Goal: Task Accomplishment & Management: Manage account settings

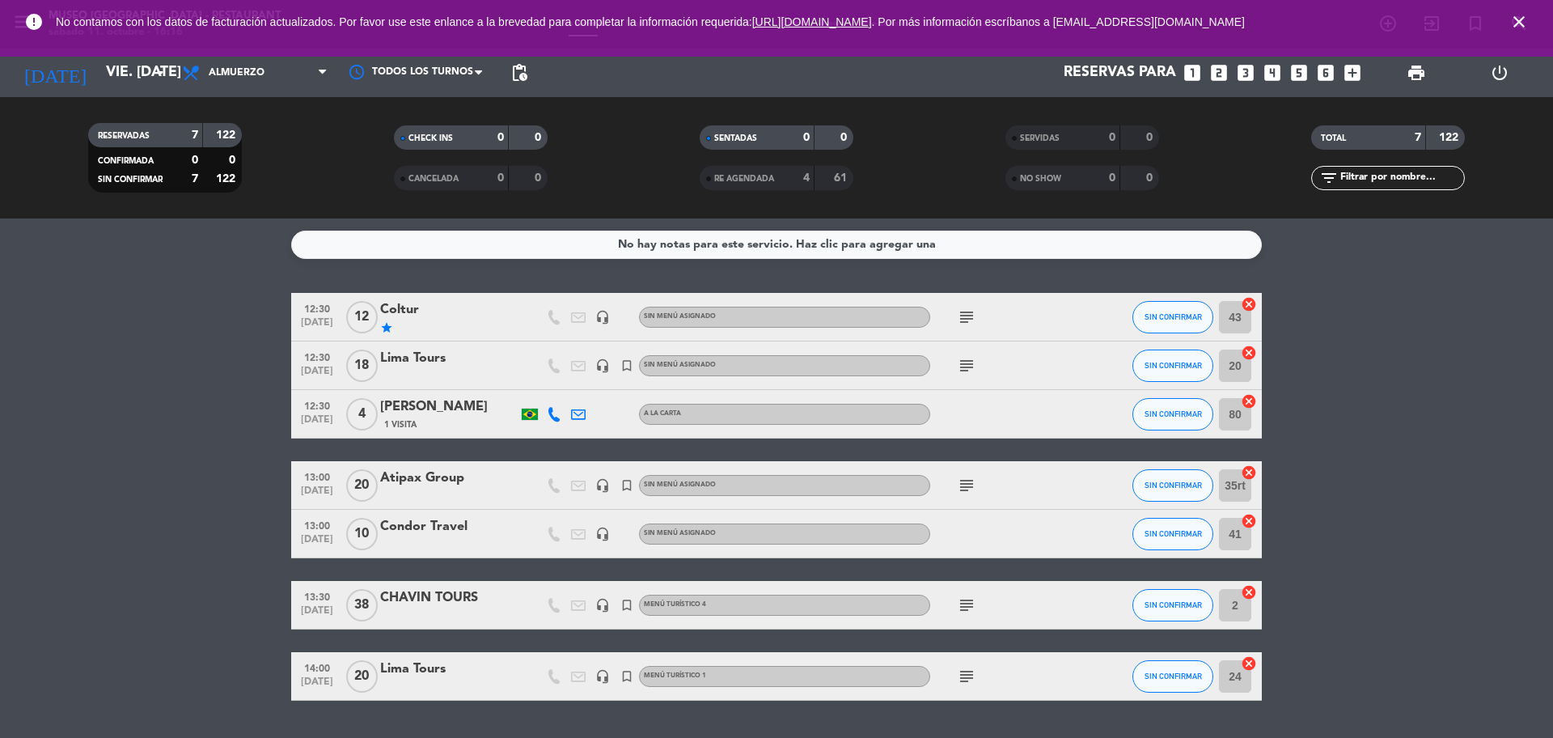
click at [1510, 27] on icon "close" at bounding box center [1518, 21] width 19 height 19
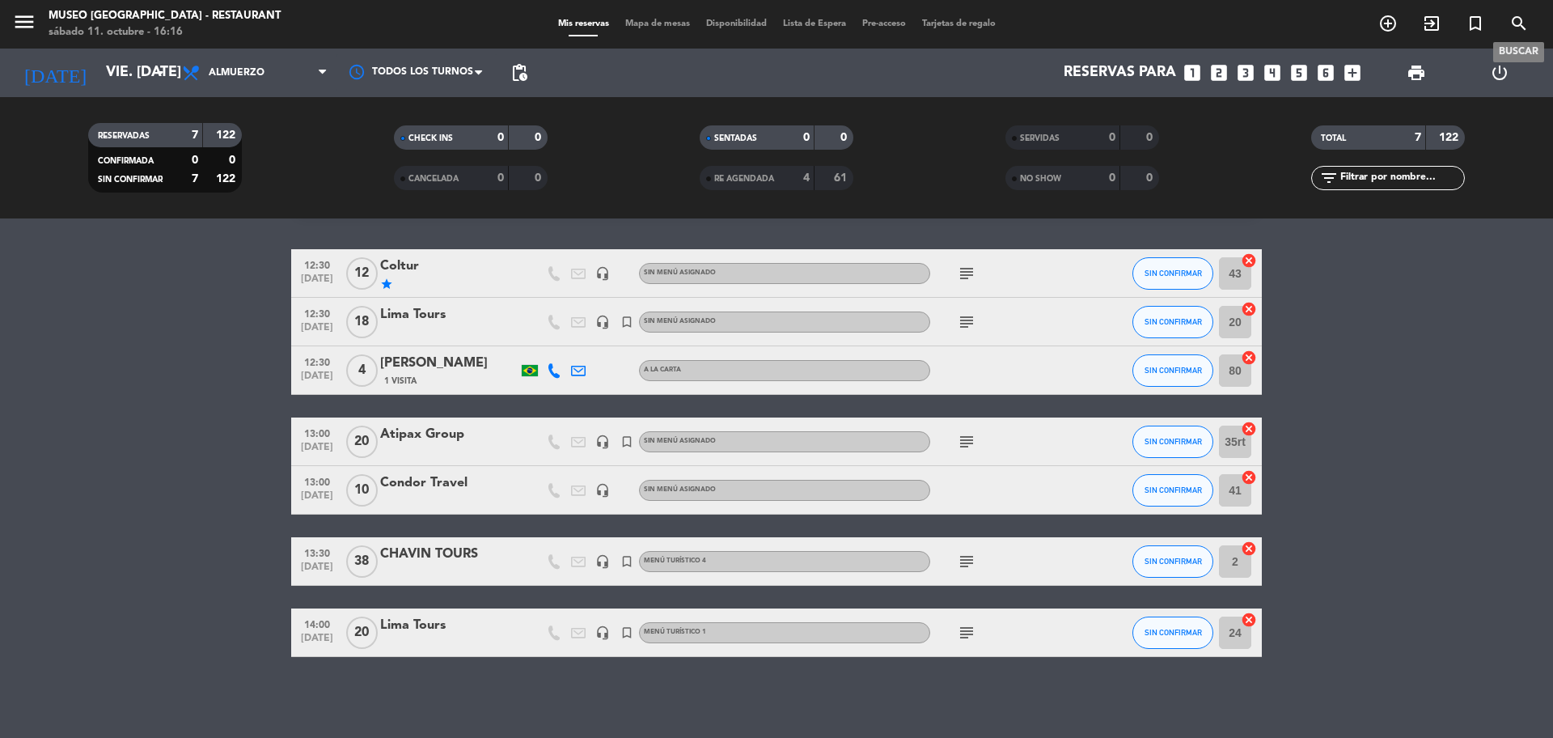
click at [1514, 24] on icon "search" at bounding box center [1518, 23] width 19 height 19
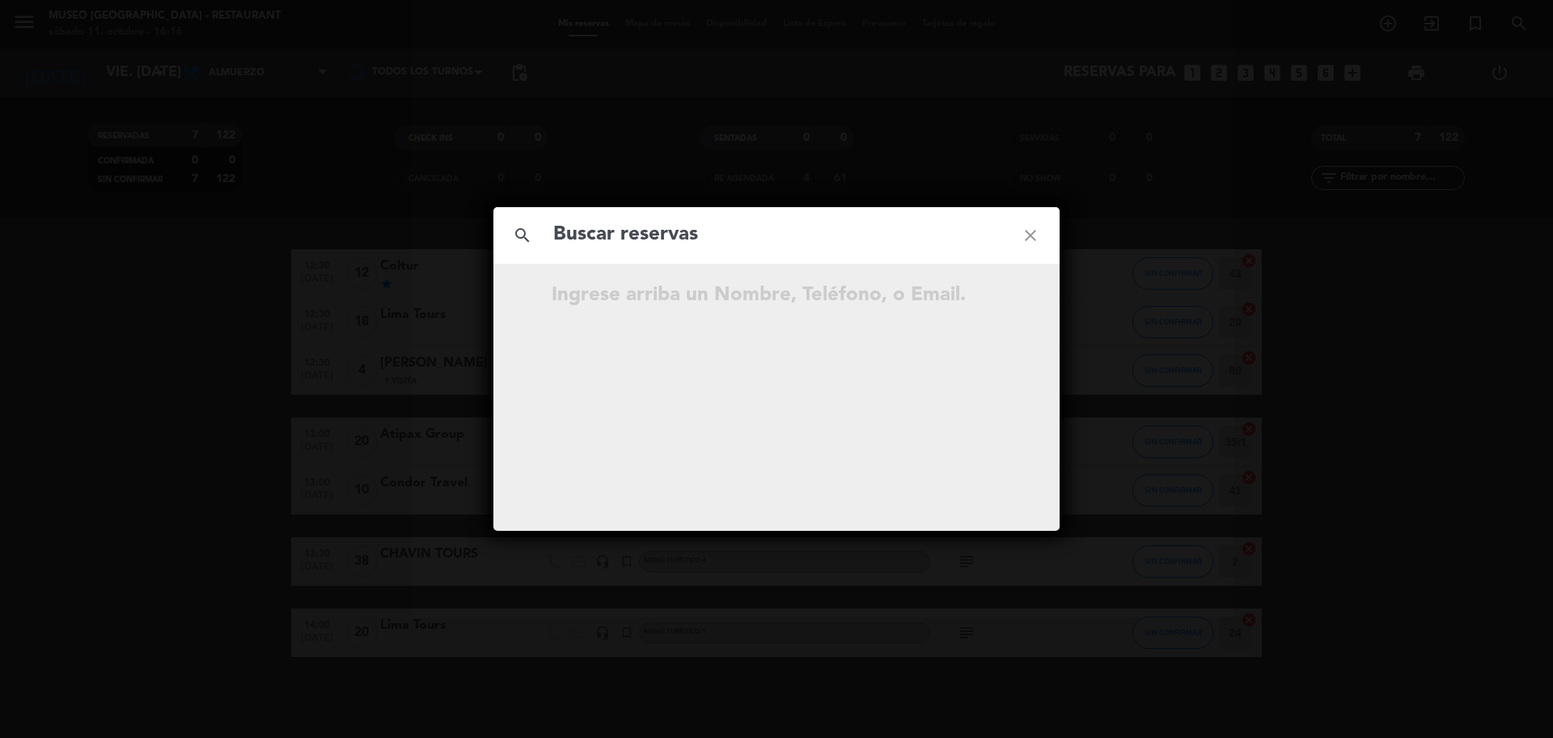
click at [689, 243] on input "text" at bounding box center [777, 234] width 450 height 33
type input "[PERSON_NAME][EMAIL_ADDRESS][DOMAIN_NAME]"
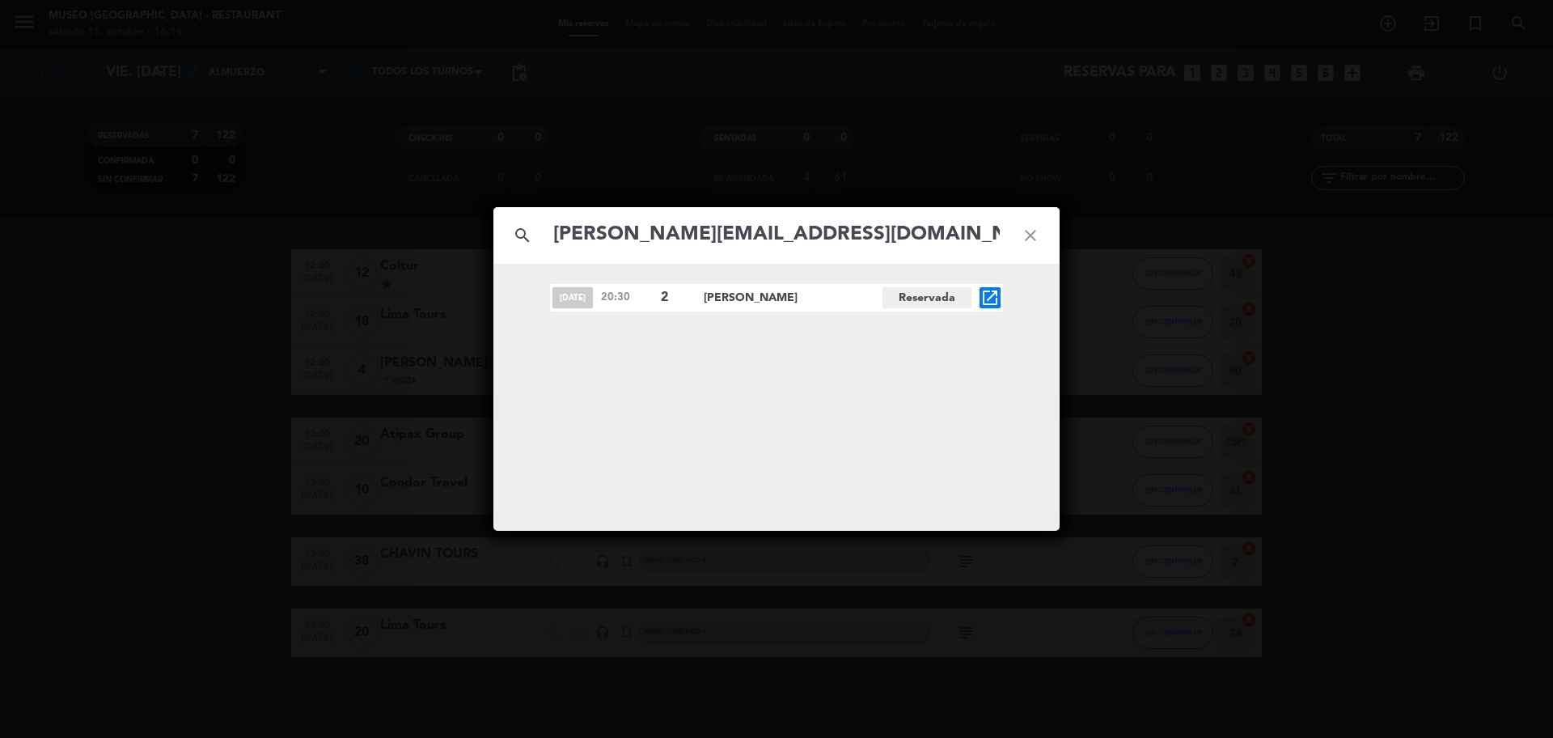
click at [1000, 298] on span "open_in_new" at bounding box center [989, 297] width 21 height 21
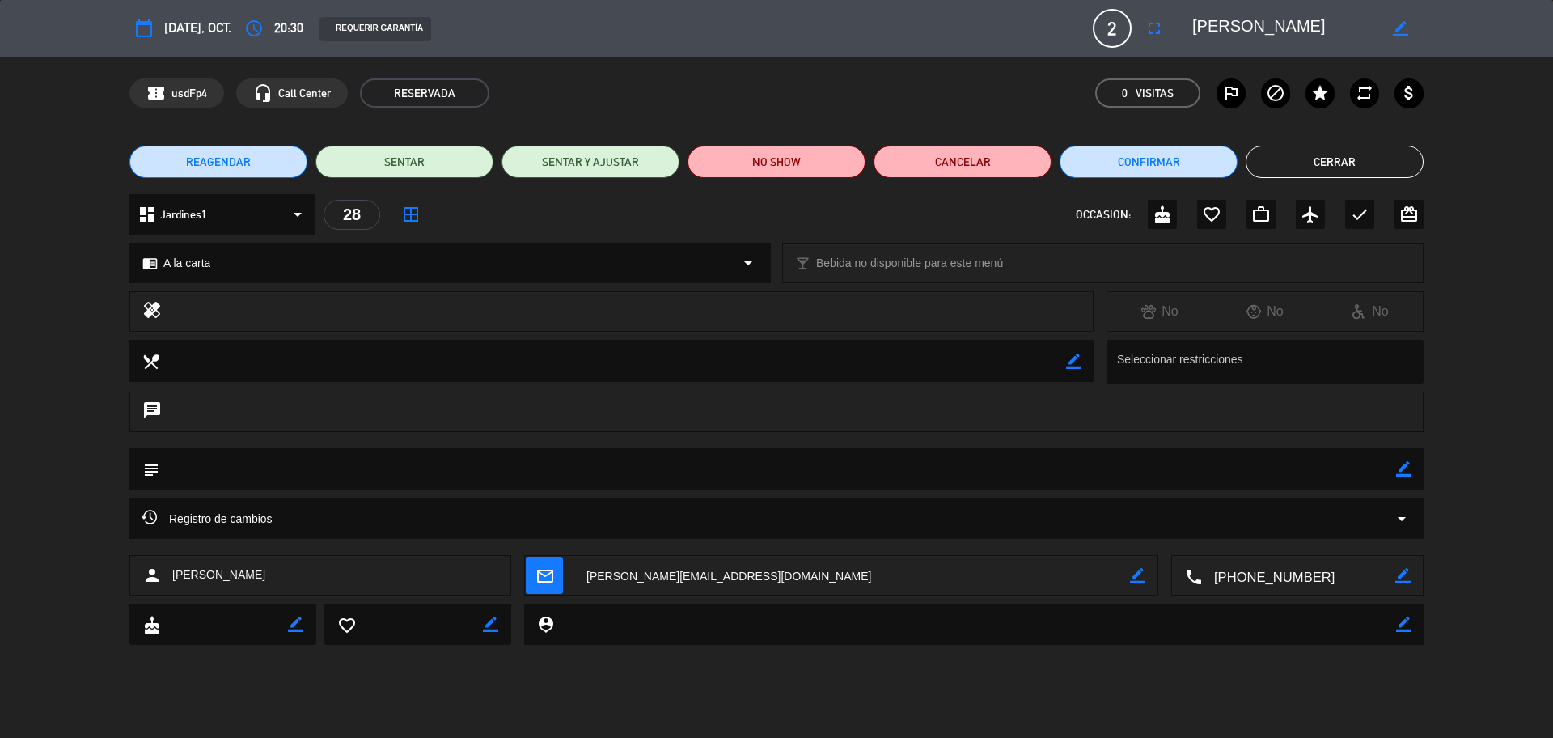
click at [1405, 468] on icon "border_color" at bounding box center [1403, 468] width 15 height 15
click at [1323, 472] on textarea at bounding box center [777, 468] width 1237 height 41
type textarea "motivo: cumpleaños"
click at [1400, 464] on icon at bounding box center [1403, 468] width 15 height 15
click at [1400, 464] on icon "border_color" at bounding box center [1403, 468] width 15 height 15
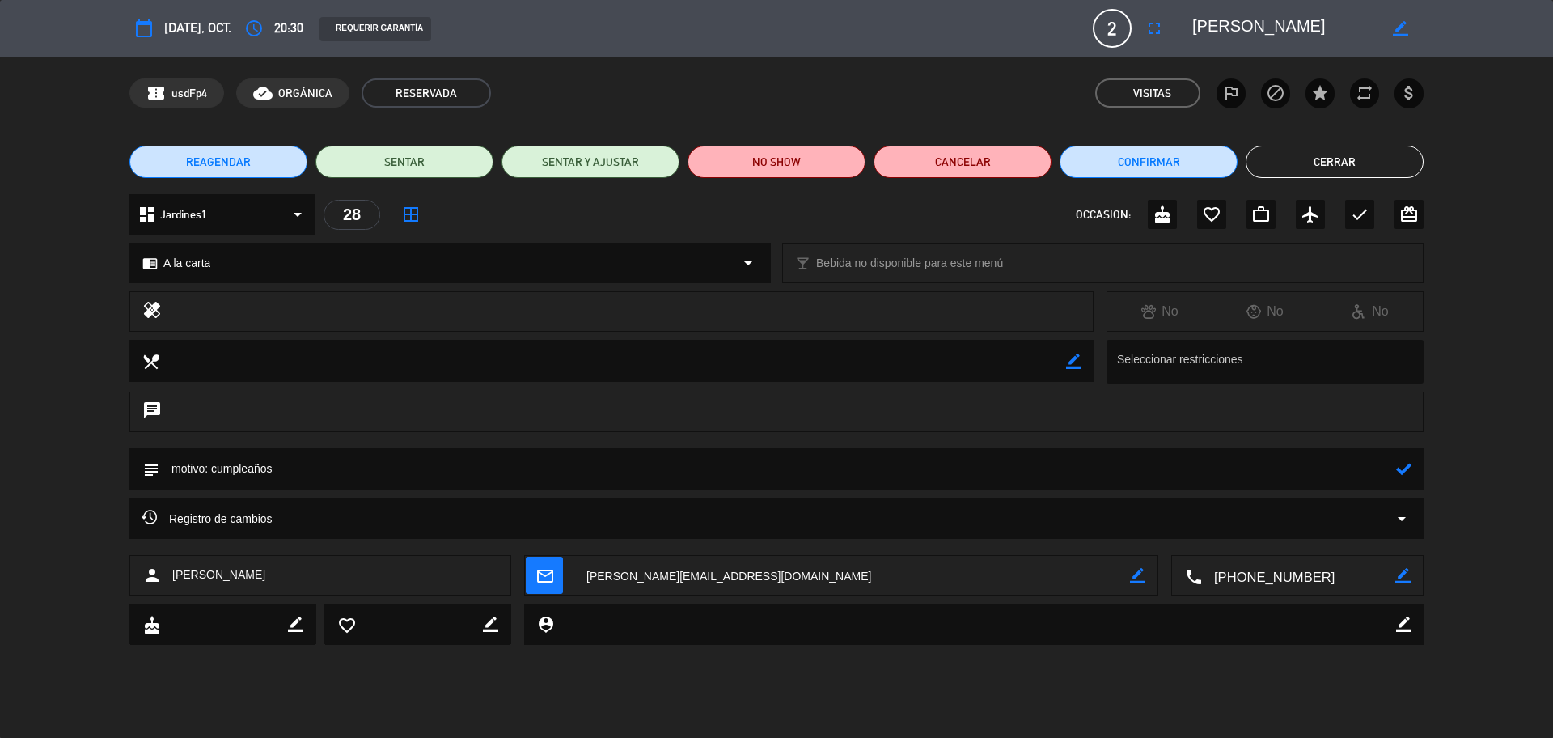
click at [1400, 464] on icon at bounding box center [1403, 468] width 15 height 15
click at [1180, 212] on div "OCCASION: cake favorite_border work_outline airplanemode_active check card_gift…" at bounding box center [1250, 214] width 348 height 29
click at [1165, 212] on icon "cake" at bounding box center [1161, 214] width 19 height 19
click at [1321, 159] on button "Cerrar" at bounding box center [1334, 162] width 178 height 32
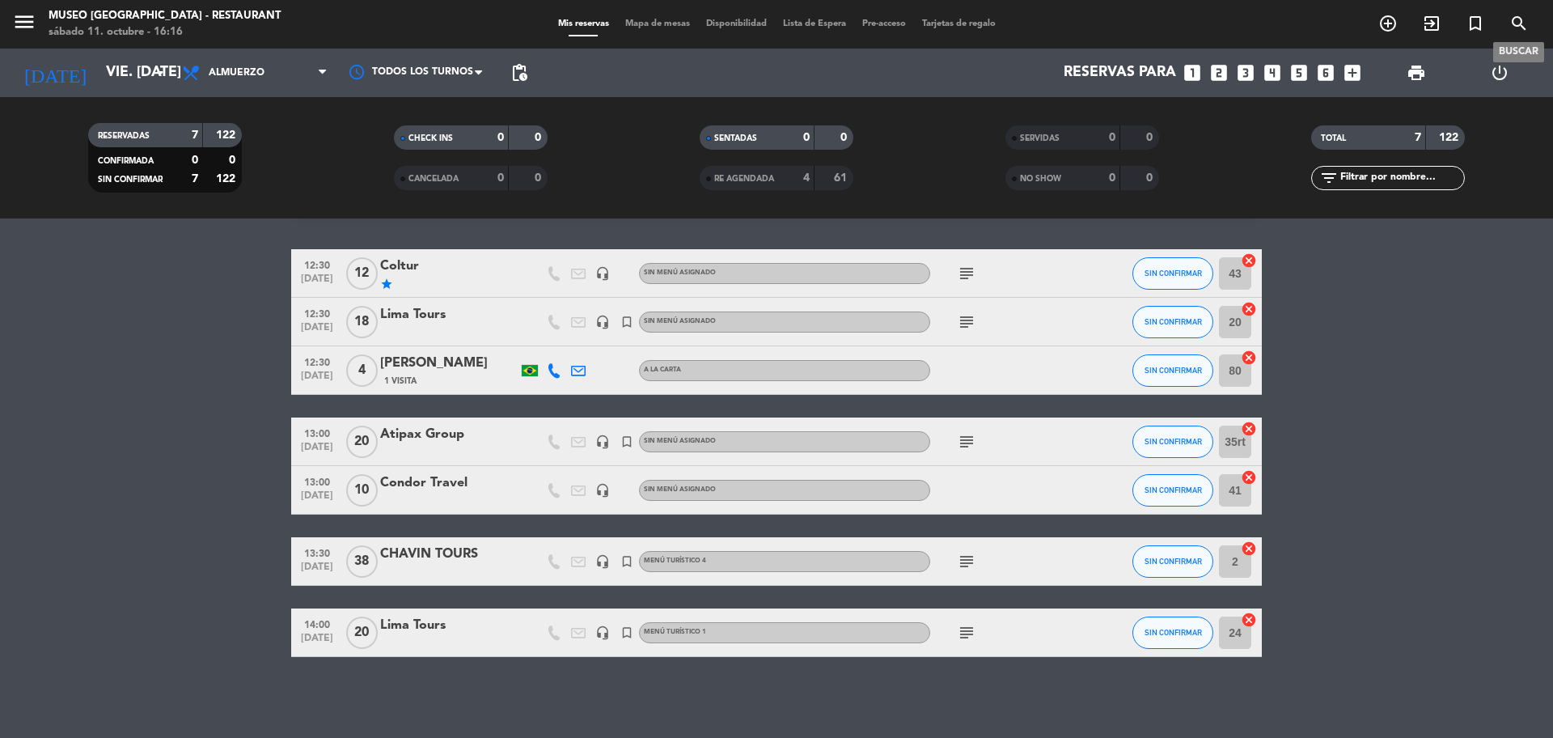
click at [1516, 20] on icon "search" at bounding box center [1518, 23] width 19 height 19
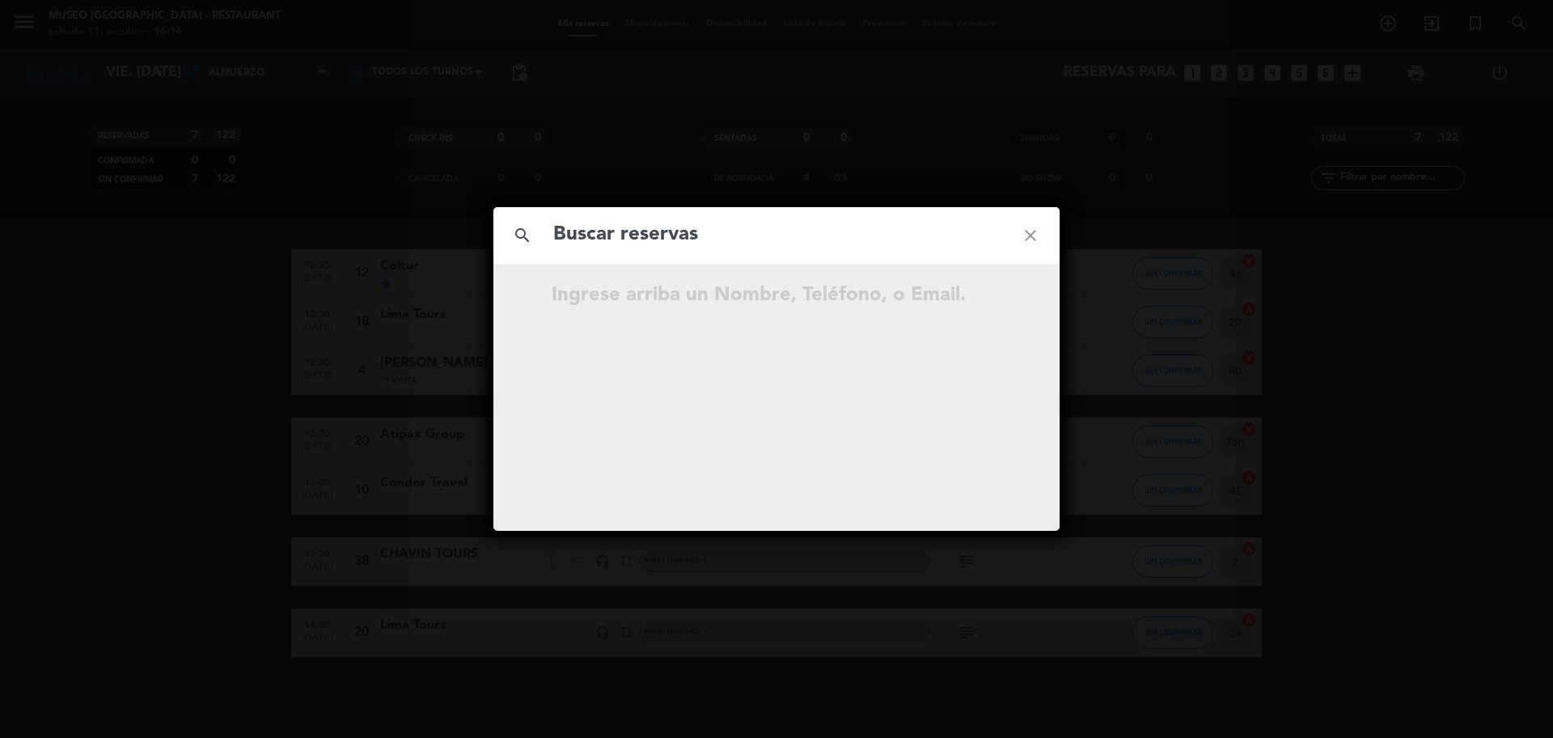
click at [578, 251] on input "text" at bounding box center [777, 234] width 450 height 33
click at [629, 246] on input "982 726 436" at bounding box center [777, 234] width 450 height 33
type input "982726436"
click at [687, 236] on input "982726436" at bounding box center [777, 234] width 450 height 33
click at [996, 295] on icon "open_in_new" at bounding box center [989, 297] width 19 height 19
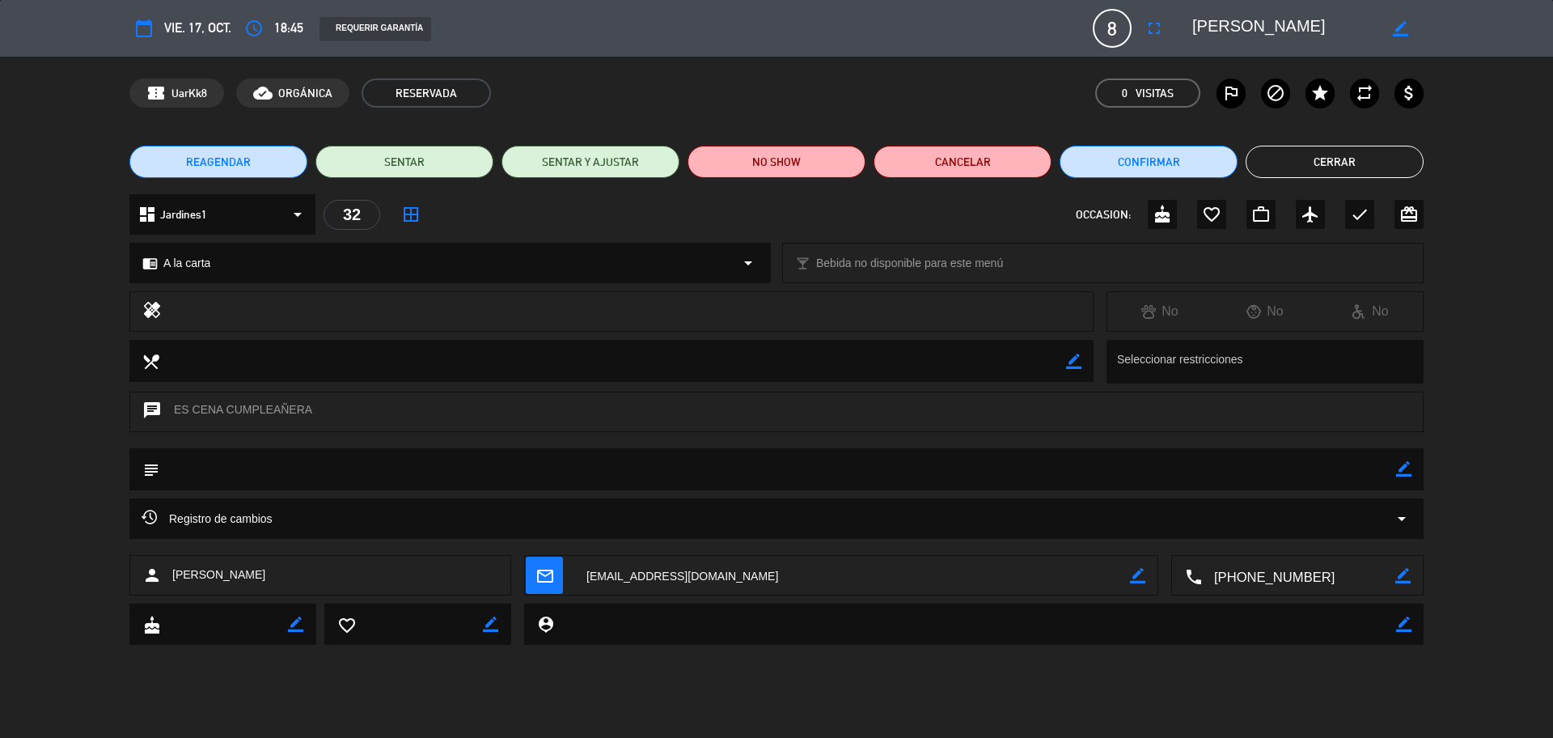
click at [1150, 29] on icon "fullscreen" at bounding box center [1153, 28] width 19 height 19
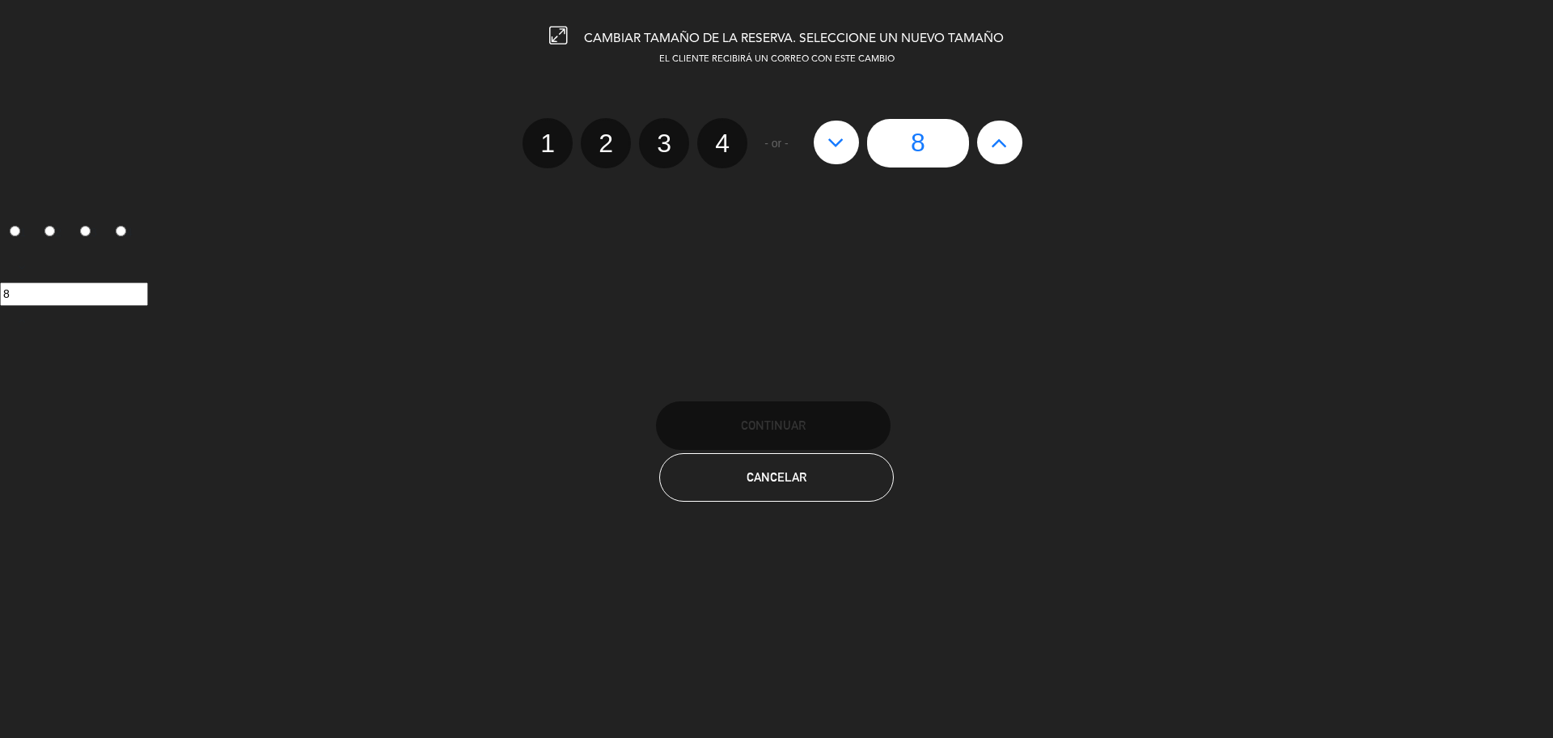
click at [993, 147] on icon at bounding box center [999, 142] width 17 height 26
type input "9"
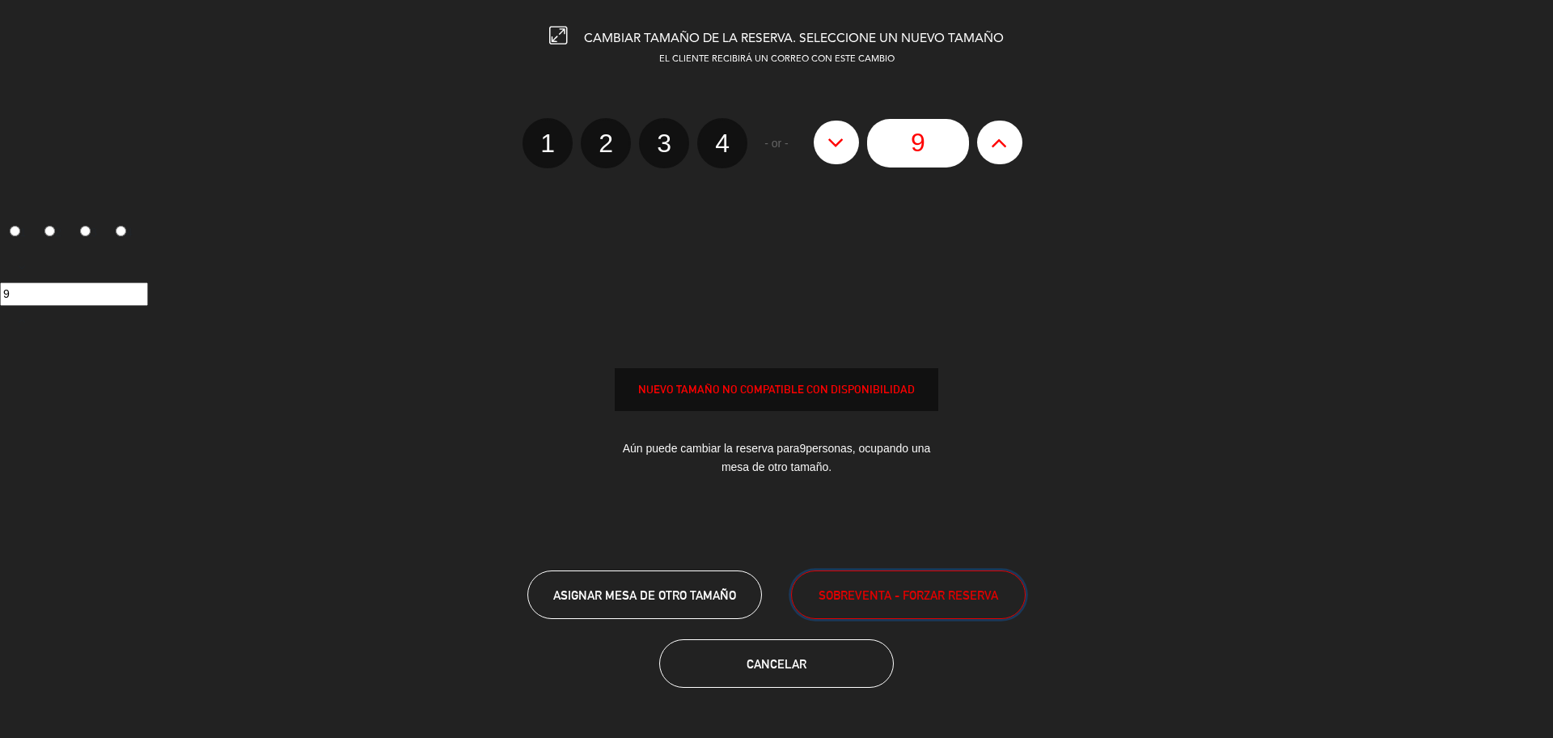
click at [818, 590] on span "SOBREVENTA - FORZAR RESERVA" at bounding box center [908, 595] width 180 height 19
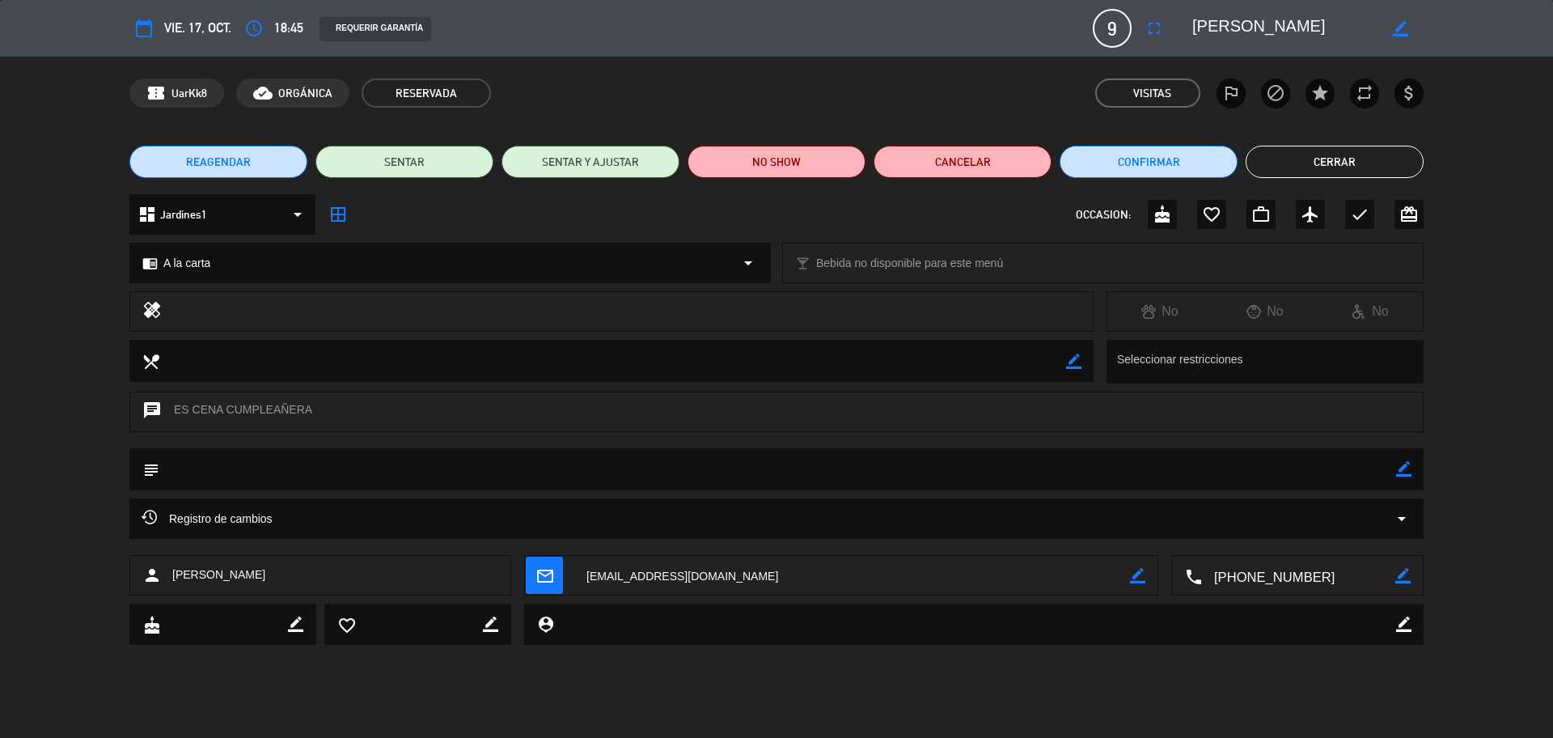
click at [1291, 171] on button "Cerrar" at bounding box center [1334, 162] width 178 height 32
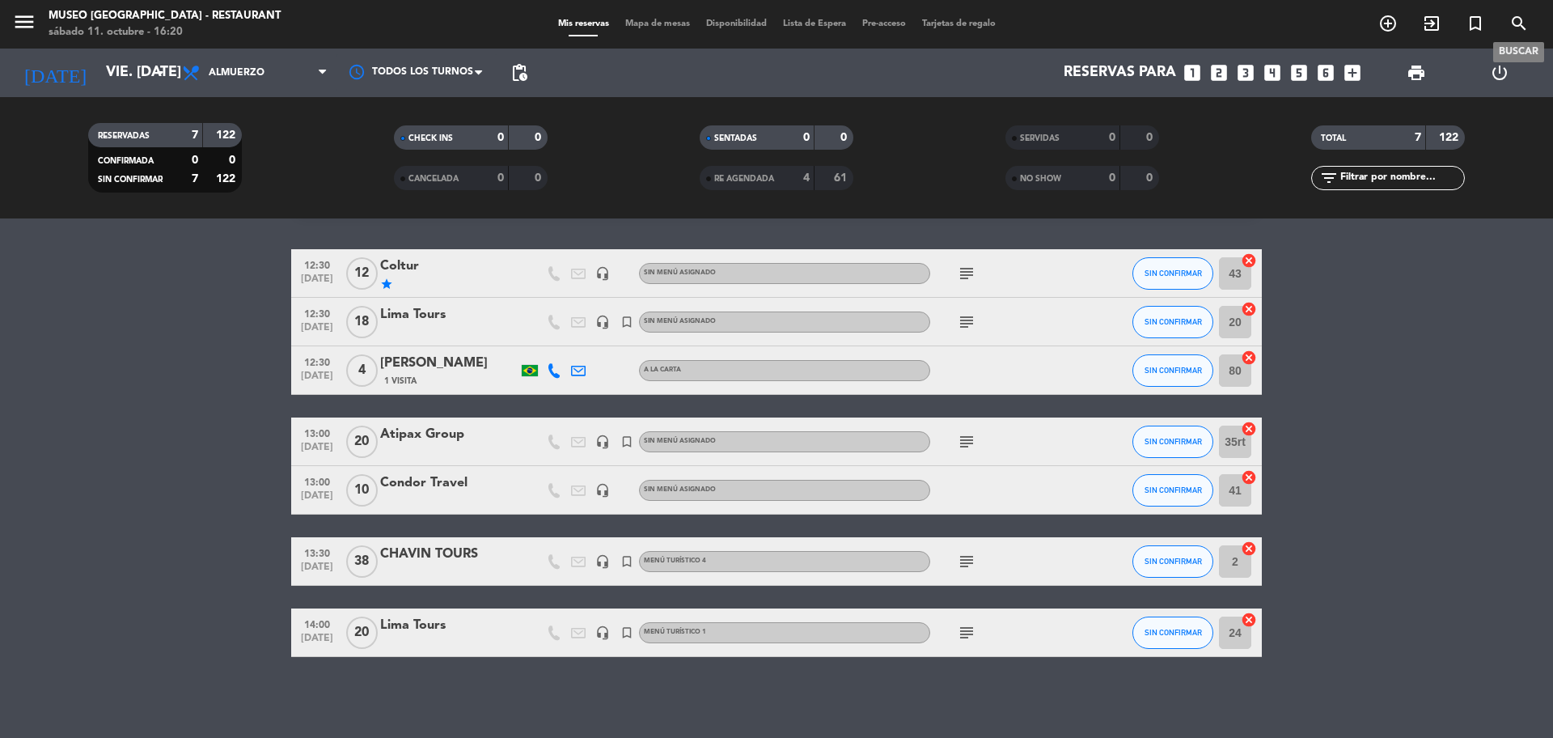
click at [1512, 26] on icon "search" at bounding box center [1518, 23] width 19 height 19
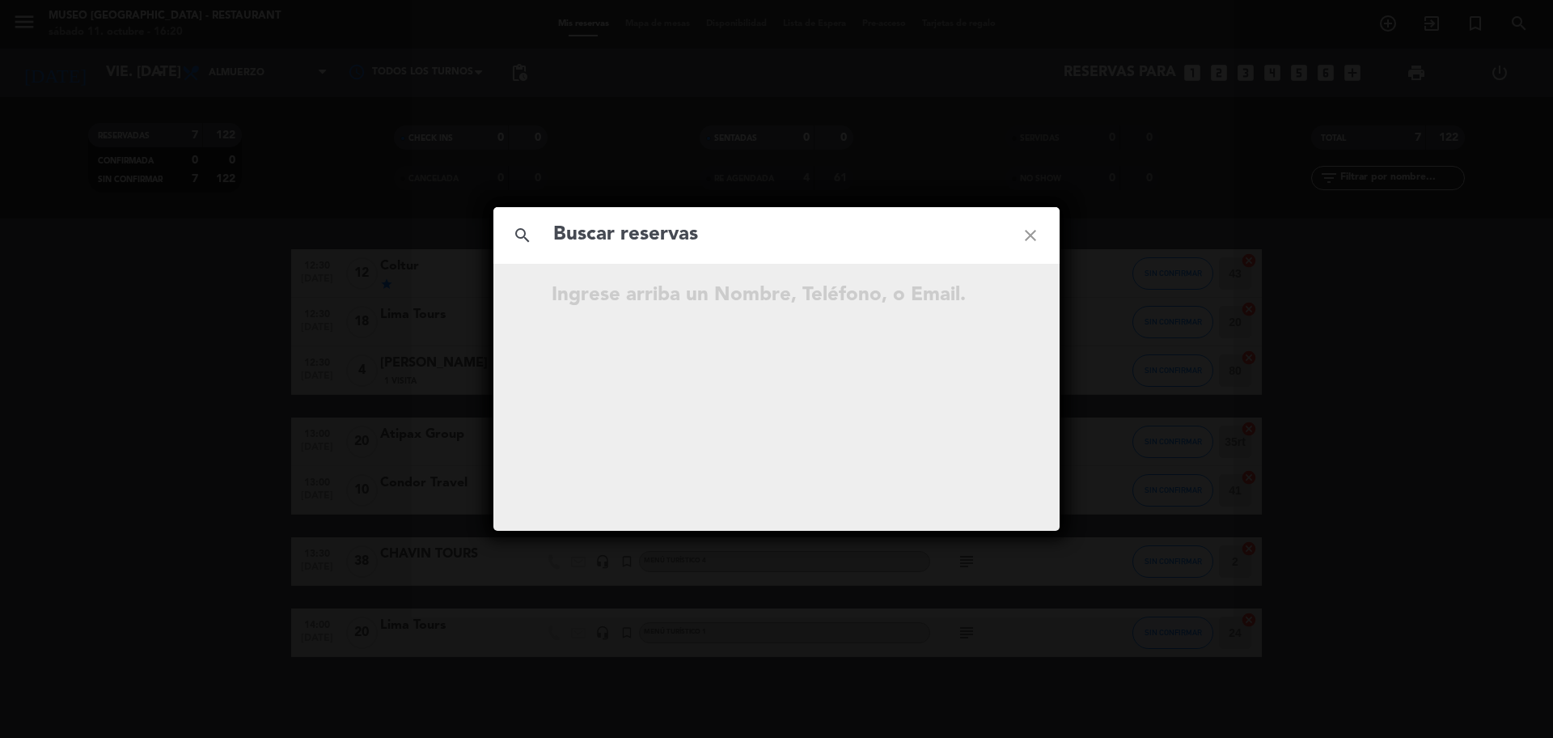
click at [730, 247] on input "text" at bounding box center [777, 234] width 450 height 33
click at [631, 245] on input "945 196 951" at bounding box center [777, 234] width 450 height 33
type input "945196951"
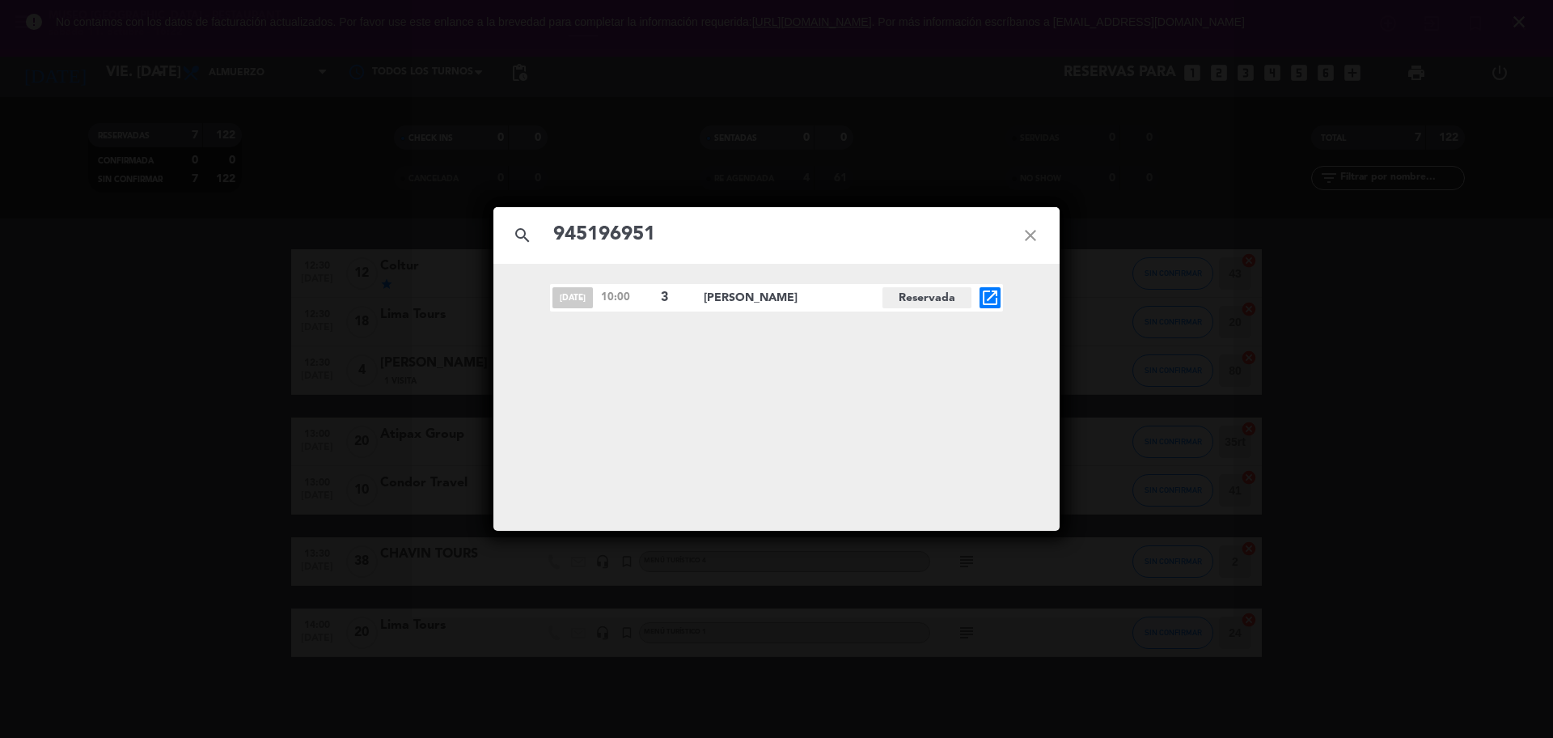
click at [995, 303] on icon "open_in_new" at bounding box center [989, 297] width 19 height 19
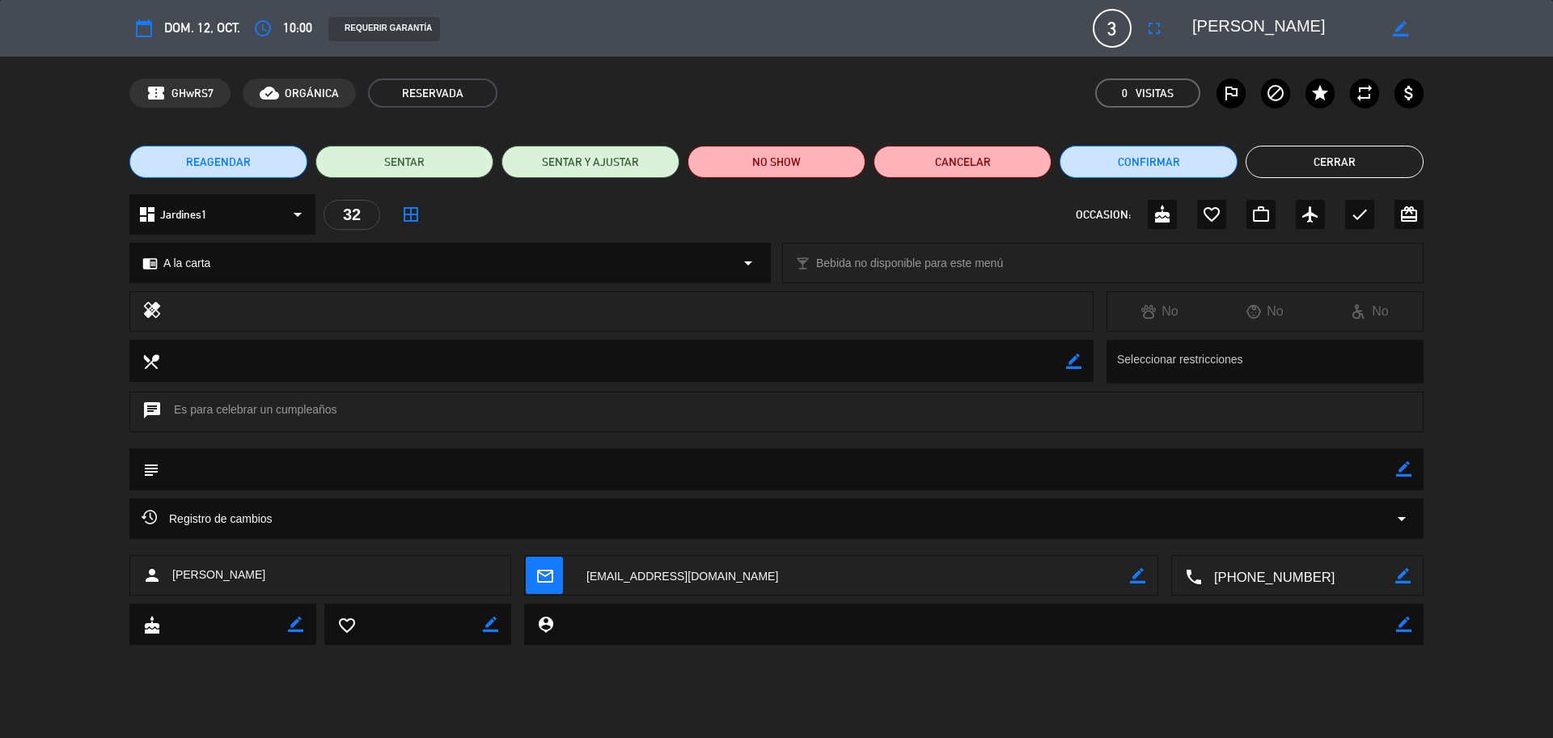
click at [1406, 466] on icon "border_color" at bounding box center [1403, 468] width 15 height 15
click at [1389, 469] on textarea at bounding box center [777, 468] width 1237 height 41
type textarea "motivo: cumpleaños"
click at [1404, 471] on icon at bounding box center [1403, 468] width 15 height 15
click at [1357, 216] on icon "check" at bounding box center [1359, 214] width 19 height 19
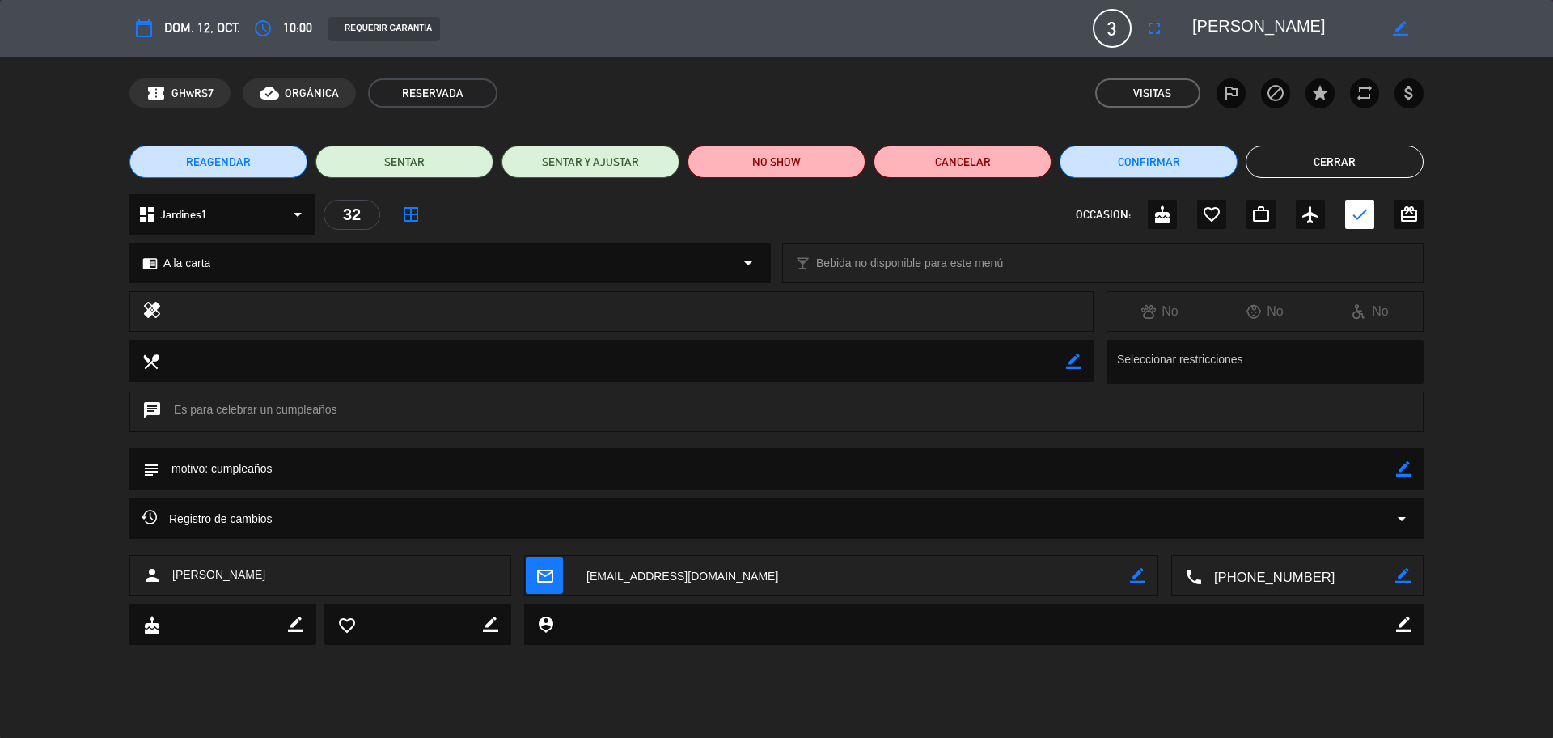
click at [1318, 172] on button "Cerrar" at bounding box center [1334, 162] width 178 height 32
